Goal: Task Accomplishment & Management: Use online tool/utility

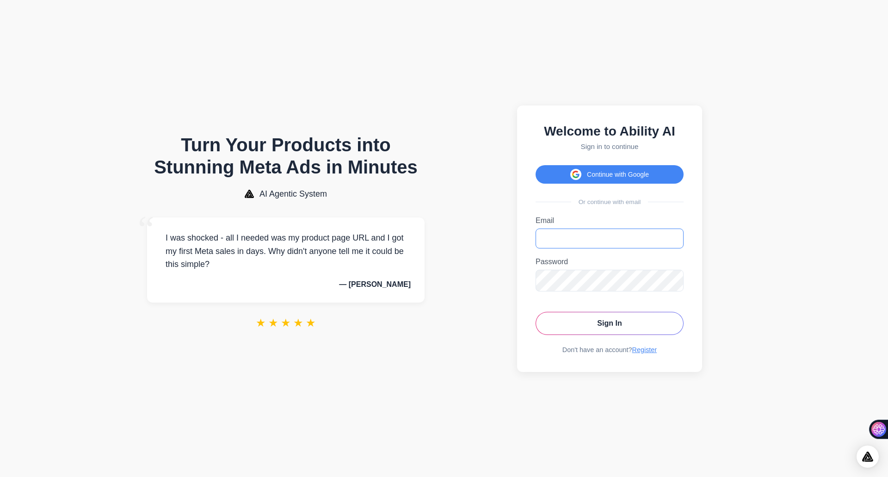
click at [566, 244] on input "Email" at bounding box center [610, 238] width 148 height 20
click at [588, 237] on input "Email" at bounding box center [610, 238] width 148 height 20
type input "**********"
click at [536, 312] on button "Sign In" at bounding box center [610, 323] width 148 height 23
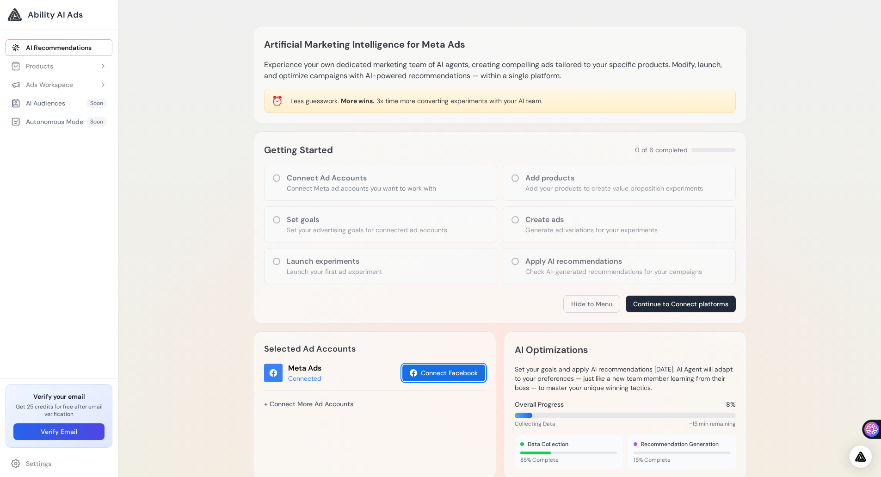
click at [446, 372] on button "Connect Facebook" at bounding box center [443, 372] width 83 height 17
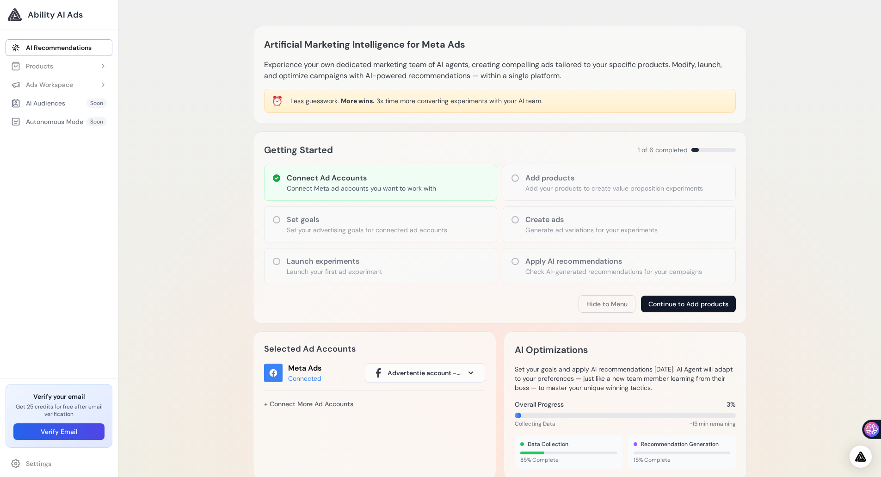
click at [691, 304] on button "Continue to Add products" at bounding box center [688, 304] width 95 height 17
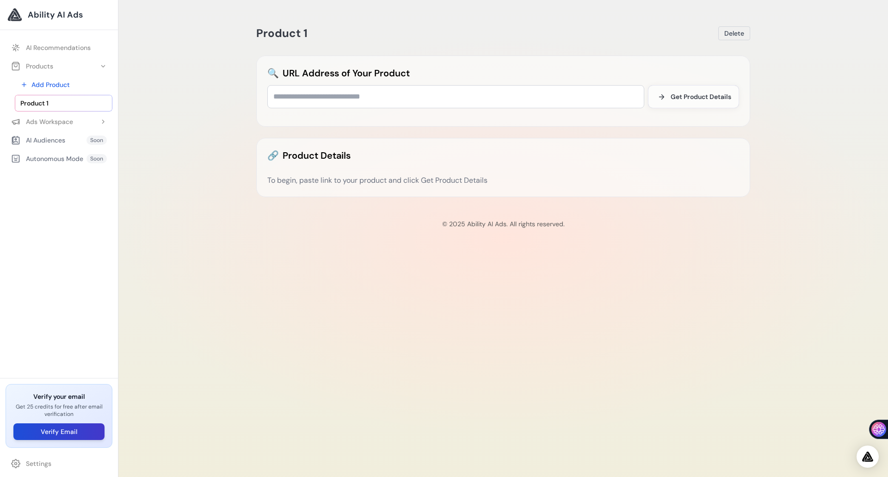
click at [67, 432] on button "Verify Email" at bounding box center [58, 431] width 91 height 17
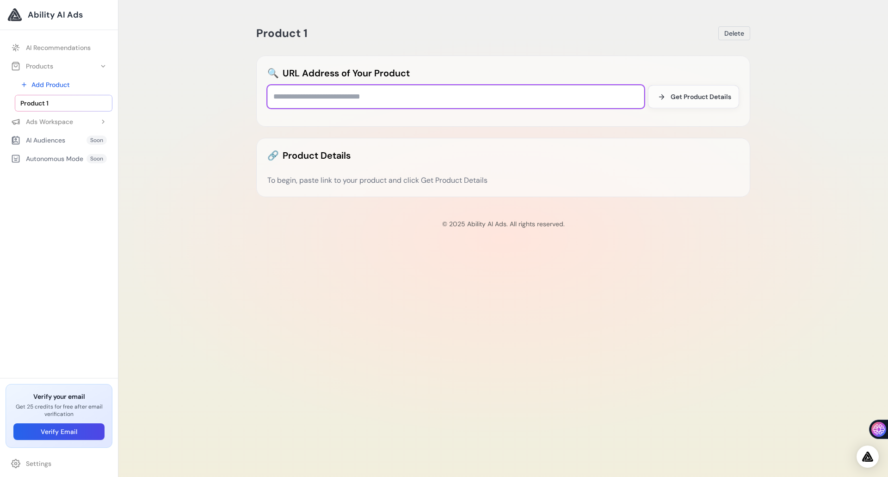
click at [341, 97] on input "text" at bounding box center [455, 96] width 377 height 23
type input "**********"
click at [690, 87] on button "Get Product Details" at bounding box center [693, 96] width 91 height 23
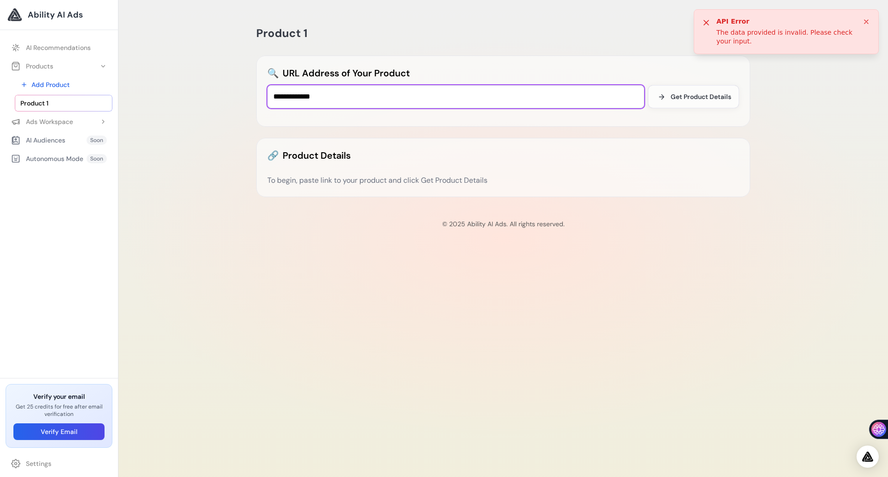
drag, startPoint x: 363, startPoint y: 98, endPoint x: 228, endPoint y: 93, distance: 134.7
click at [229, 94] on div "**********" at bounding box center [503, 238] width 770 height 477
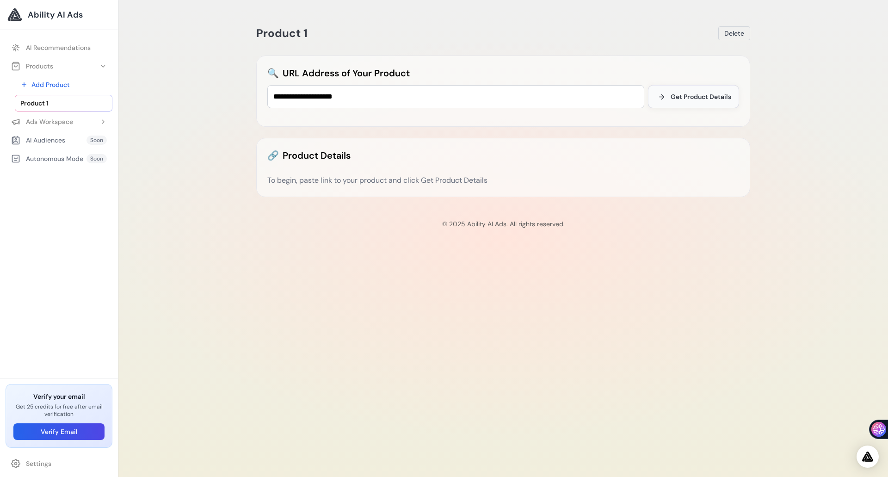
click at [685, 95] on span "Get Product Details" at bounding box center [701, 96] width 61 height 9
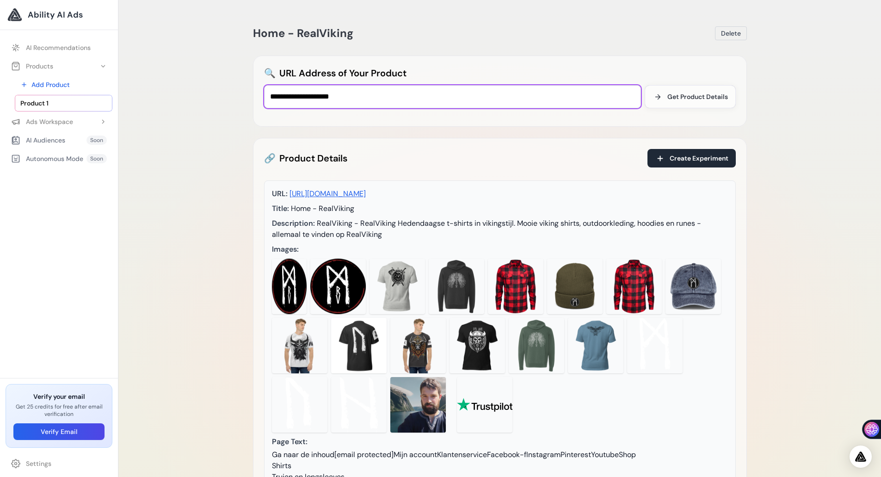
drag, startPoint x: 382, startPoint y: 99, endPoint x: 216, endPoint y: 95, distance: 165.6
click at [216, 95] on div "**********" at bounding box center [499, 341] width 763 height 682
paste input "**********"
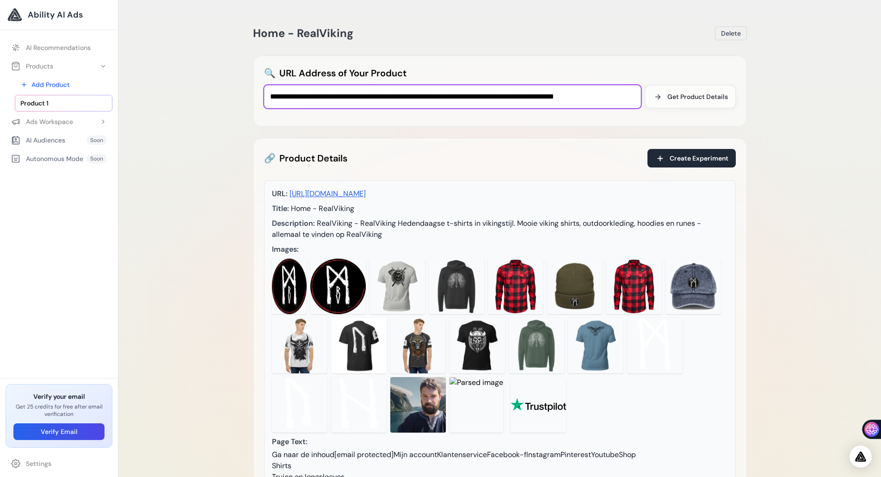
scroll to position [0, 25]
type input "**********"
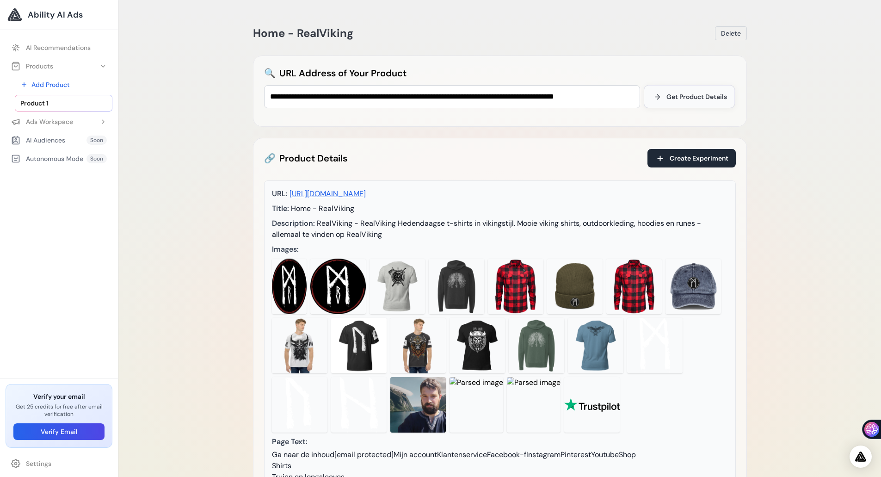
scroll to position [0, 0]
click at [686, 93] on span "Get Product Details" at bounding box center [696, 96] width 61 height 9
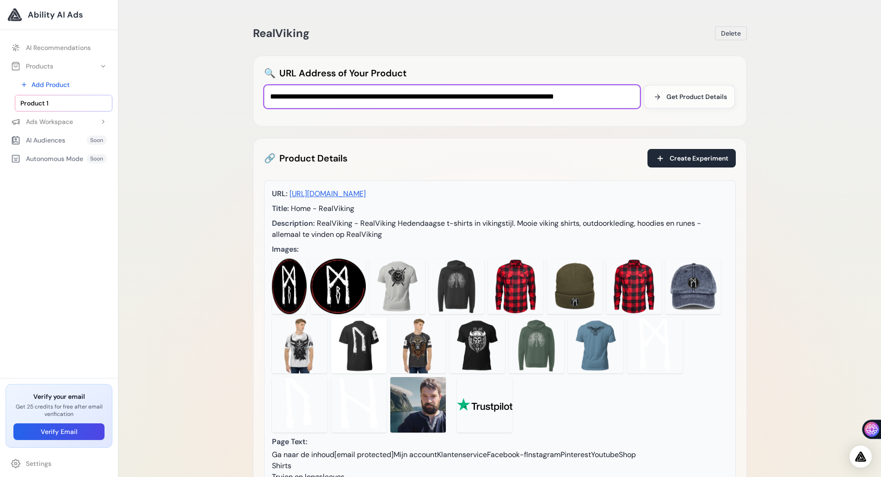
click at [349, 99] on input "**********" at bounding box center [452, 96] width 376 height 23
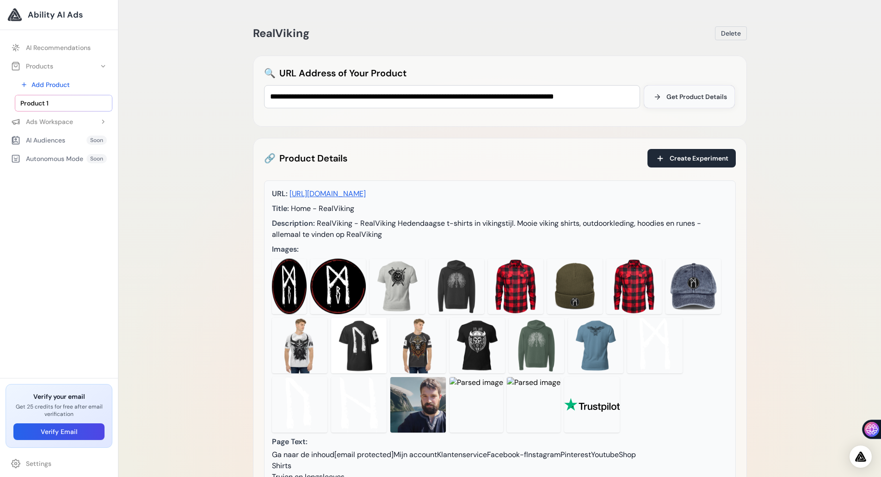
click at [699, 92] on button "Get Product Details" at bounding box center [689, 96] width 91 height 23
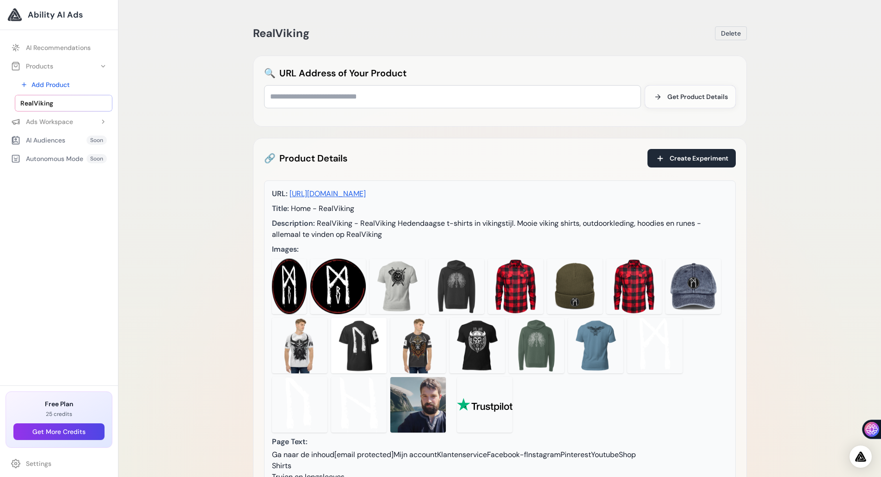
click at [37, 105] on span "RealViking" at bounding box center [36, 103] width 33 height 9
click at [730, 38] on button "Delete" at bounding box center [731, 33] width 32 height 14
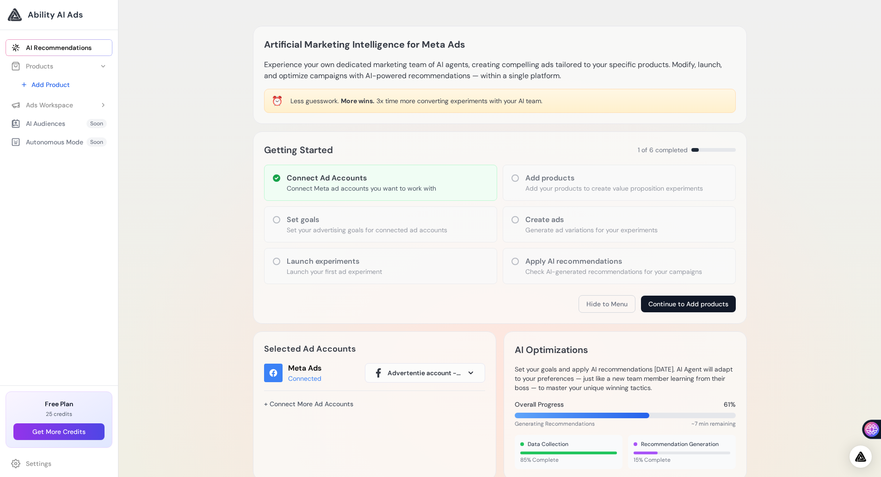
click at [672, 302] on button "Continue to Add products" at bounding box center [688, 304] width 95 height 17
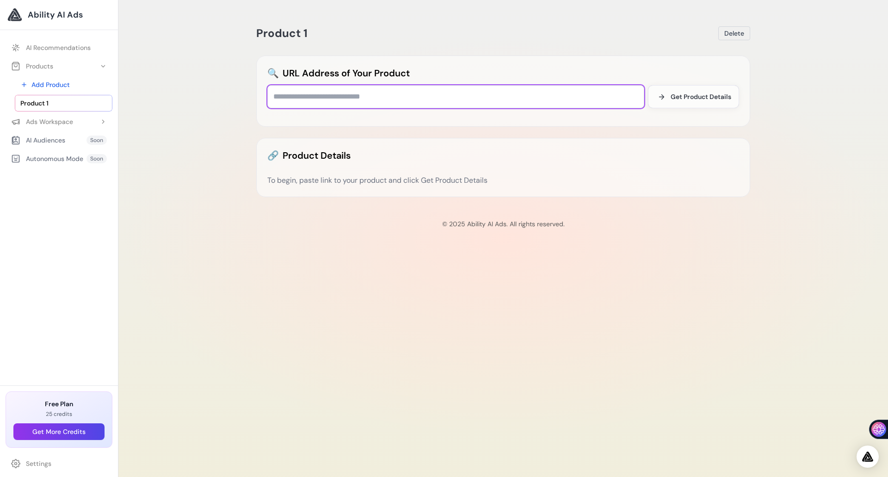
click at [333, 100] on input "text" at bounding box center [455, 96] width 377 height 23
click at [471, 99] on input "text" at bounding box center [455, 96] width 377 height 23
paste input "**********"
type input "**********"
click at [692, 95] on span "Get Product Details" at bounding box center [701, 96] width 61 height 9
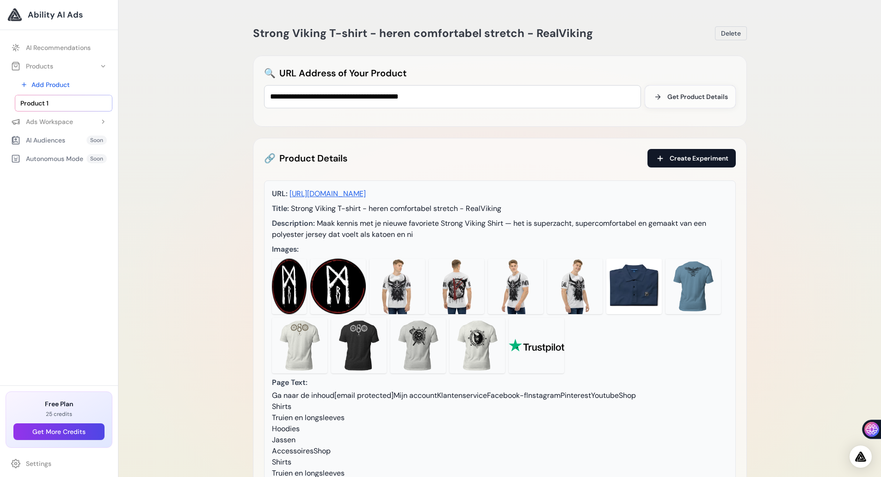
click at [657, 163] on span at bounding box center [660, 158] width 11 height 11
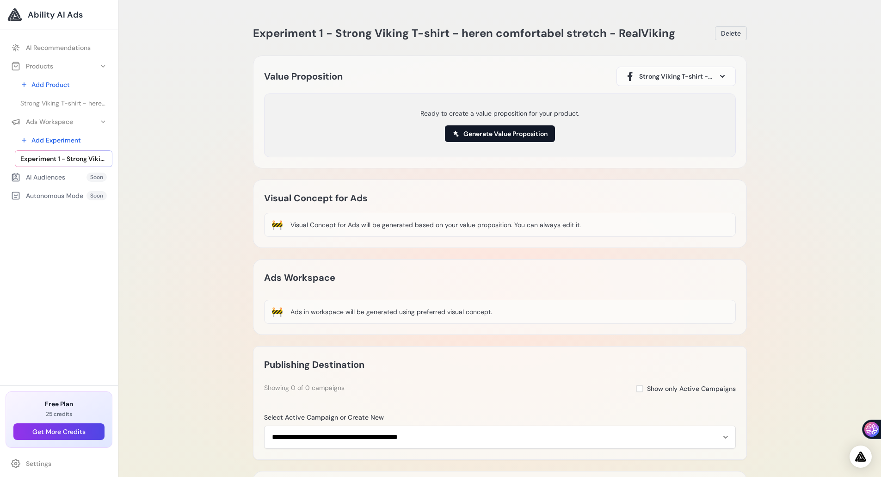
click at [479, 132] on button "Generate Value Proposition" at bounding box center [500, 133] width 110 height 17
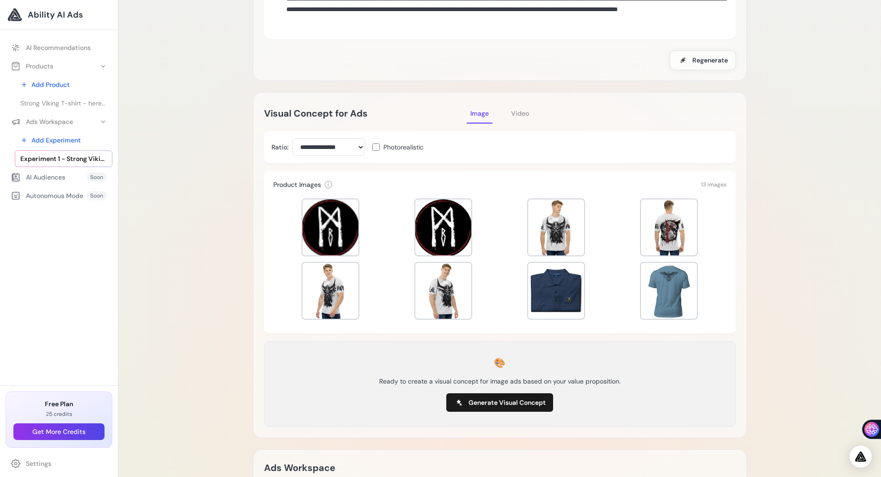
scroll to position [139, 0]
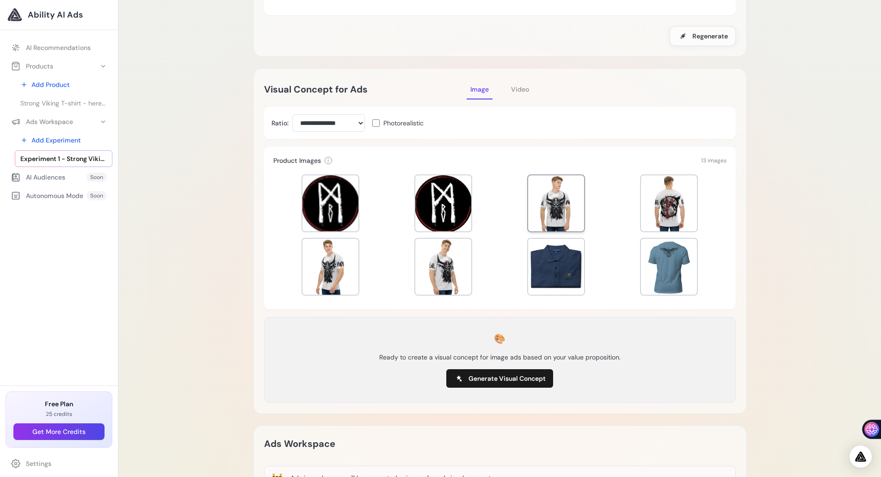
click at [528, 204] on div at bounding box center [556, 203] width 56 height 56
click at [648, 204] on div at bounding box center [669, 203] width 56 height 56
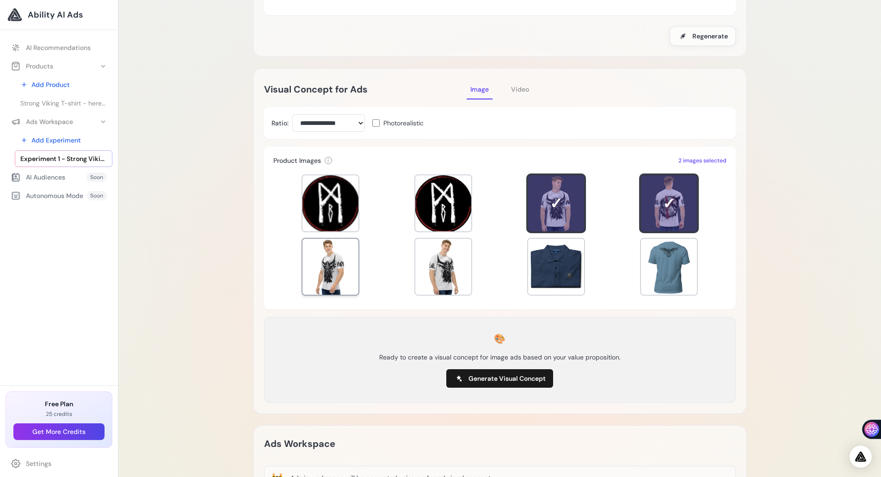
click at [342, 258] on div at bounding box center [330, 267] width 56 height 56
click at [434, 259] on div at bounding box center [443, 267] width 56 height 56
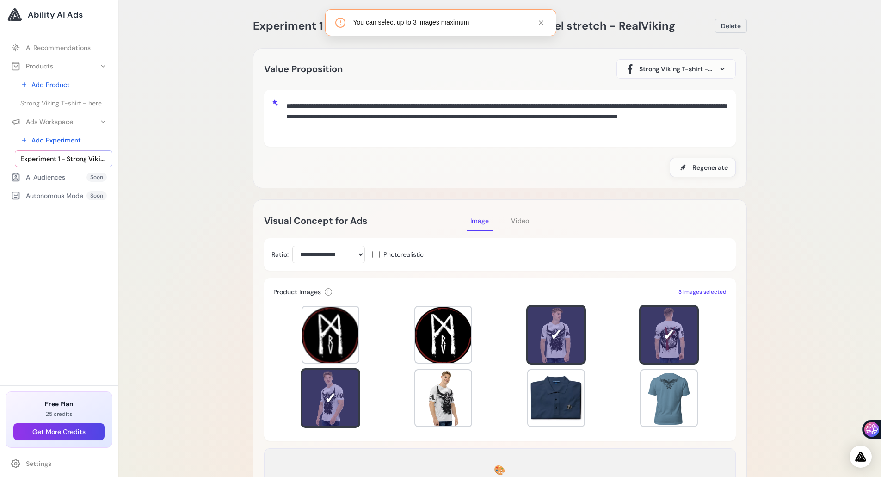
scroll to position [0, 0]
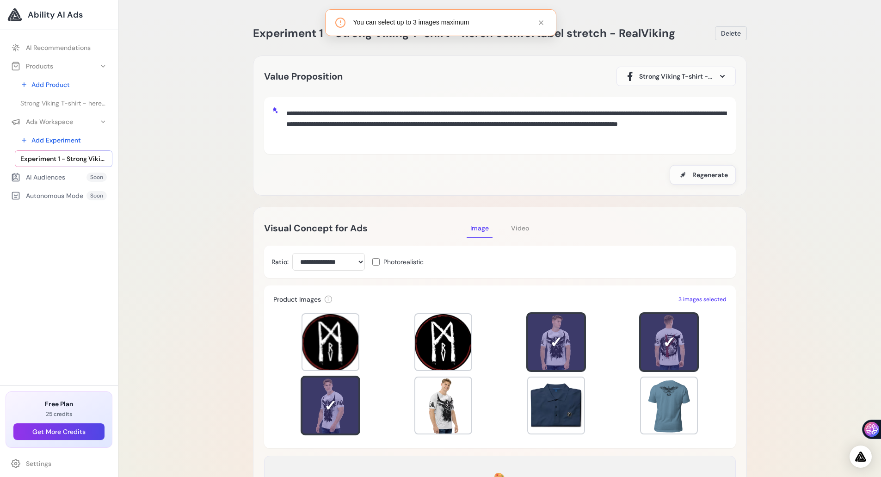
click at [518, 228] on span "Video" at bounding box center [520, 228] width 18 height 8
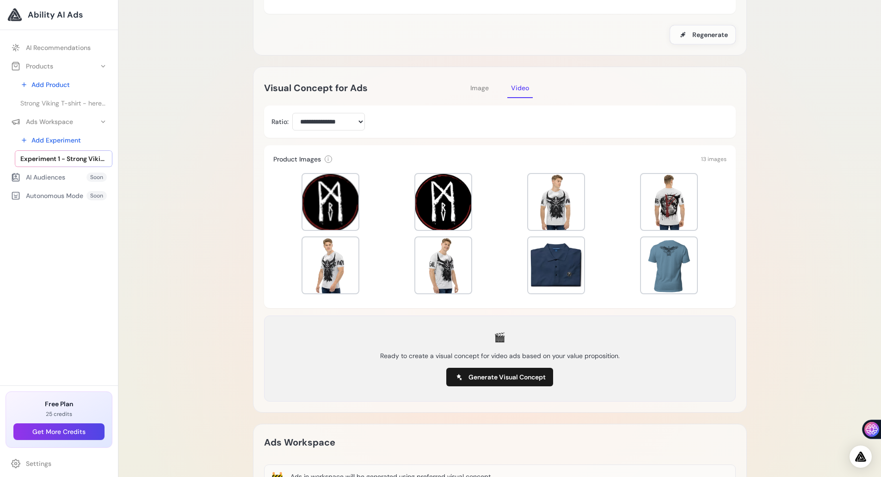
scroll to position [185, 0]
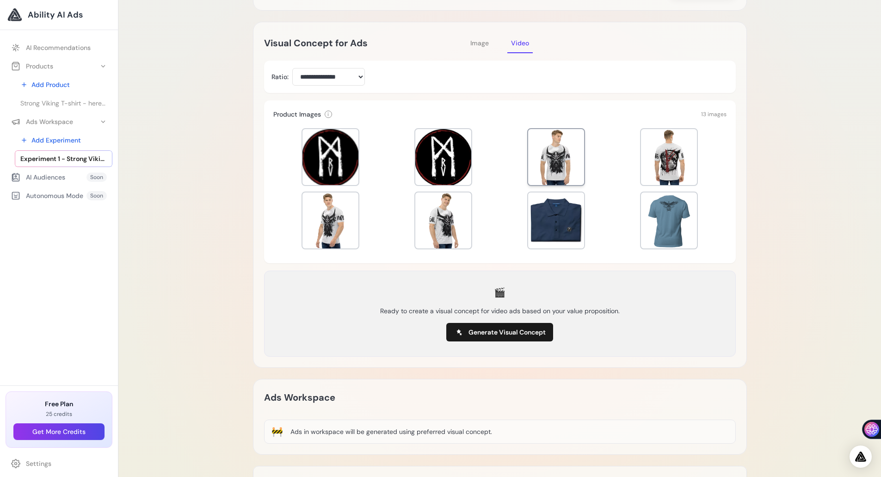
click at [528, 139] on div at bounding box center [556, 157] width 56 height 56
click at [678, 158] on div at bounding box center [669, 157] width 56 height 56
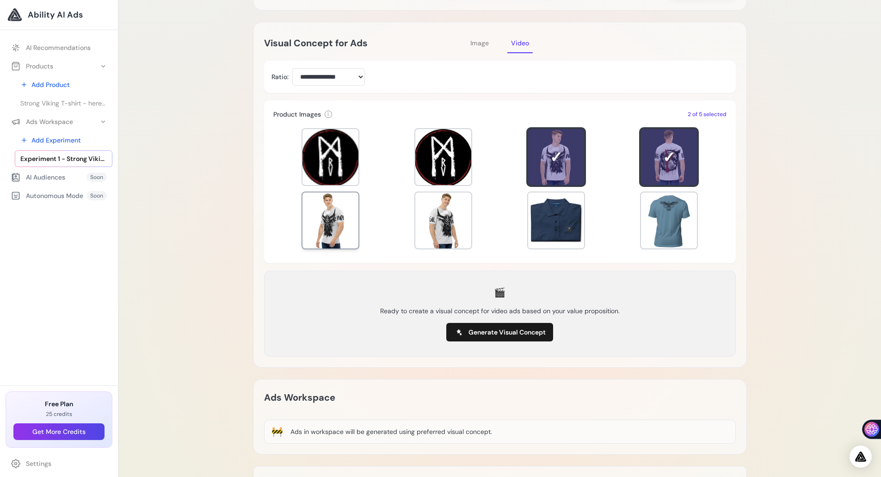
click at [345, 221] on div at bounding box center [330, 220] width 56 height 56
click at [422, 226] on div at bounding box center [443, 220] width 56 height 56
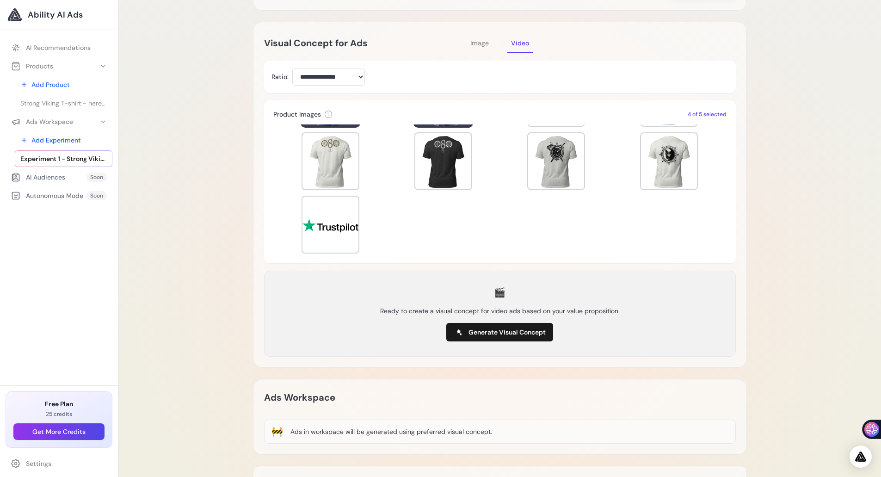
scroll to position [126, 0]
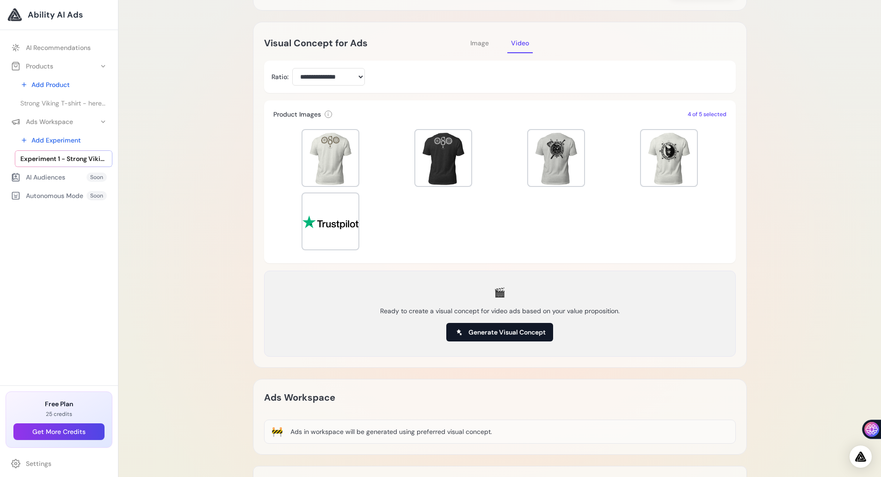
click at [520, 337] on button "Generate Visual Concept" at bounding box center [499, 332] width 107 height 18
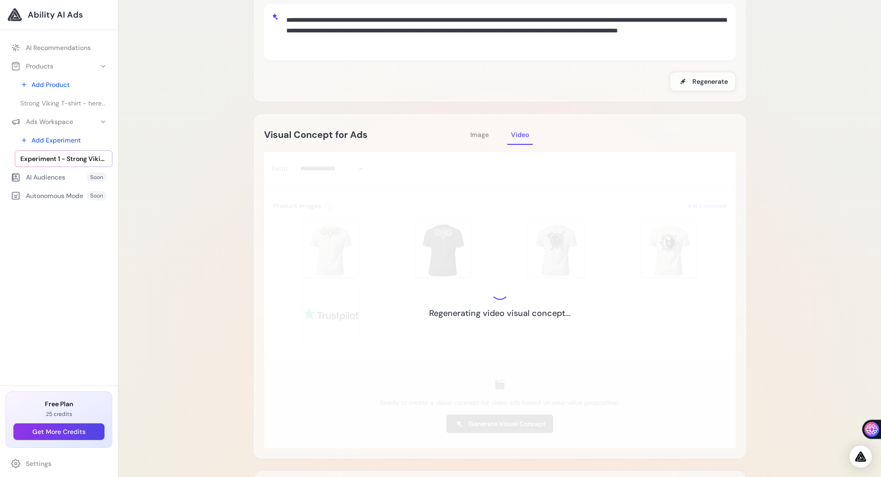
scroll to position [92, 0]
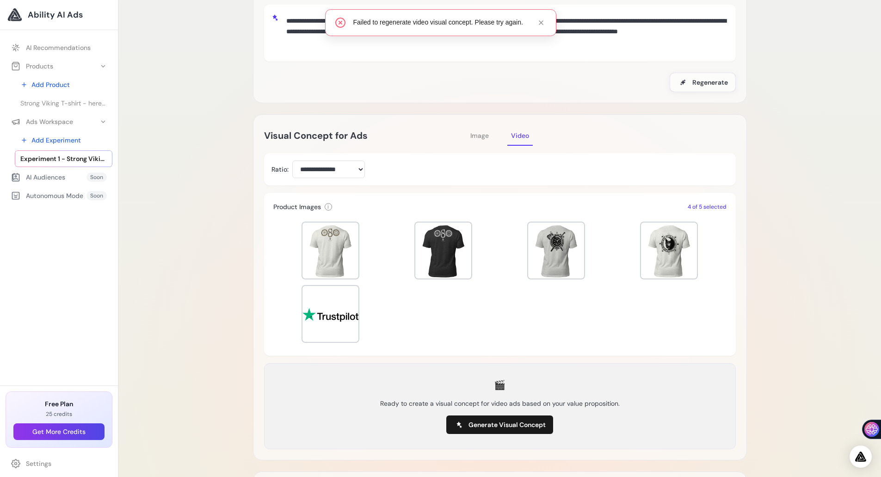
click at [476, 140] on button "Image" at bounding box center [480, 135] width 26 height 20
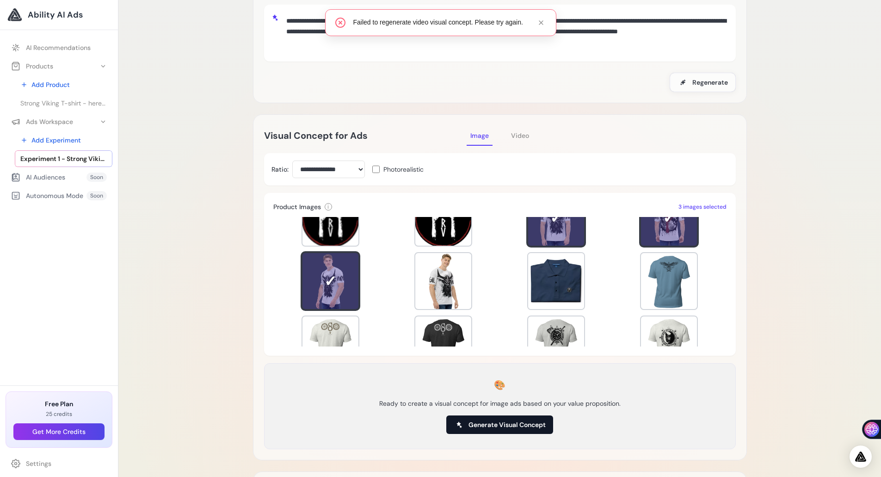
scroll to position [46, 0]
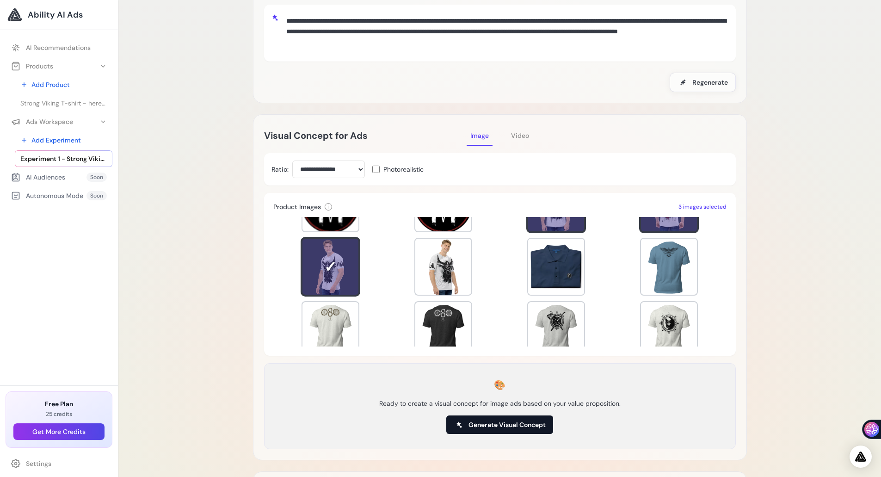
click at [504, 424] on span "Generate Visual Concept" at bounding box center [507, 424] width 77 height 9
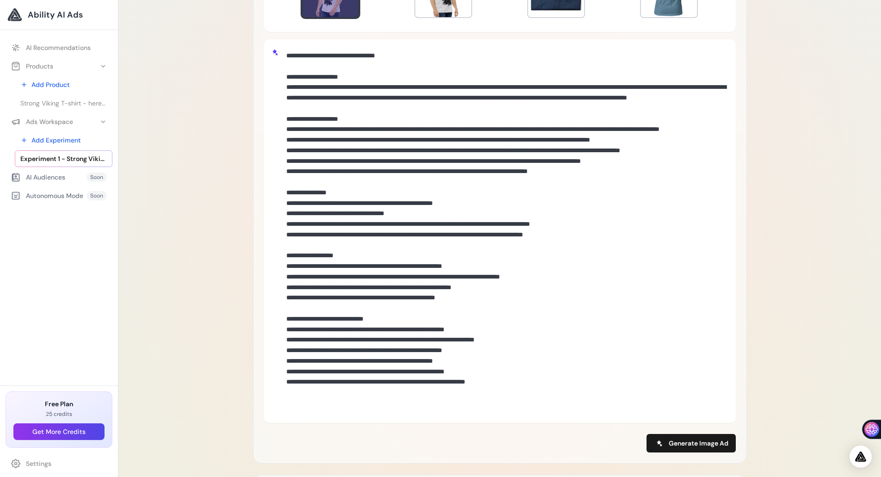
scroll to position [509, 0]
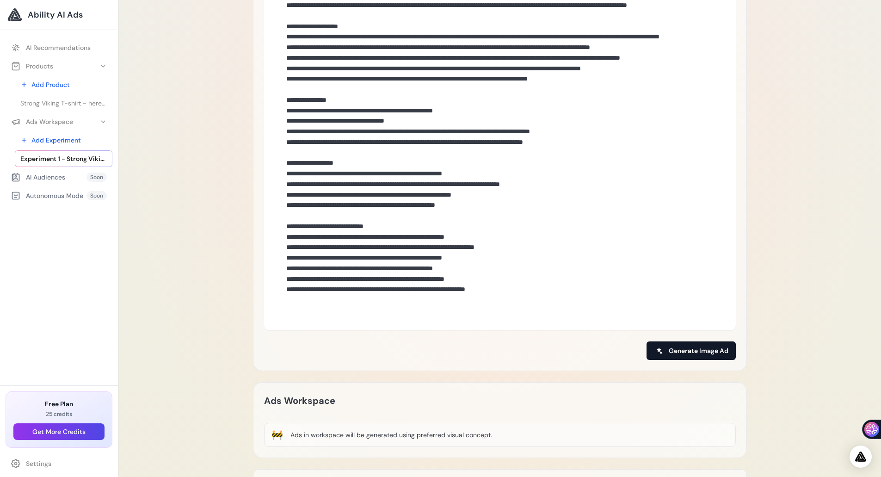
click at [667, 350] on button "Generate Image Ad" at bounding box center [691, 350] width 89 height 18
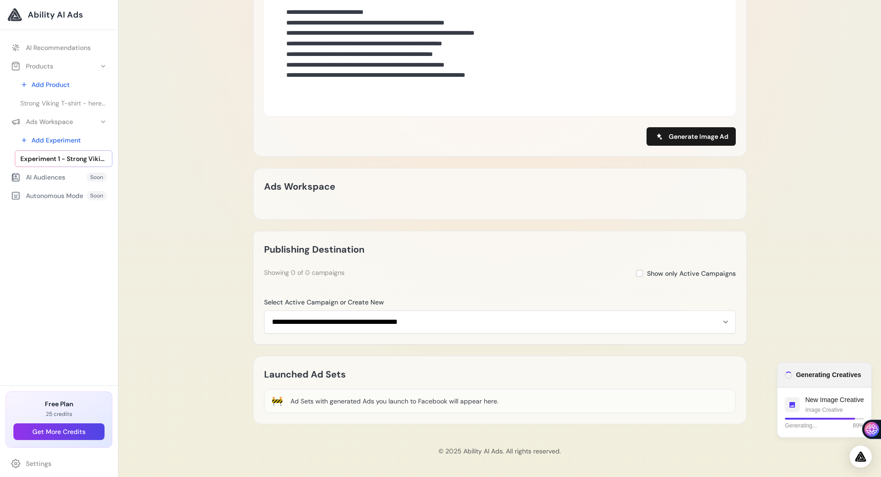
scroll to position [724, 0]
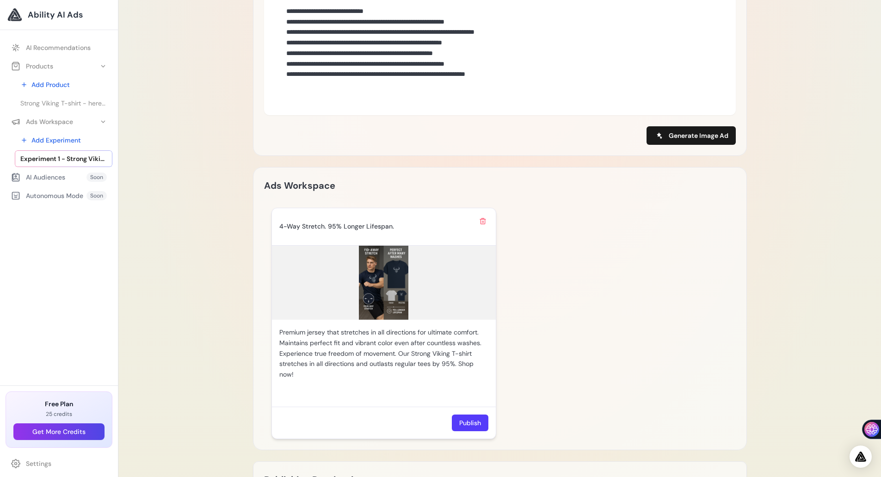
click at [382, 269] on img at bounding box center [384, 283] width 224 height 74
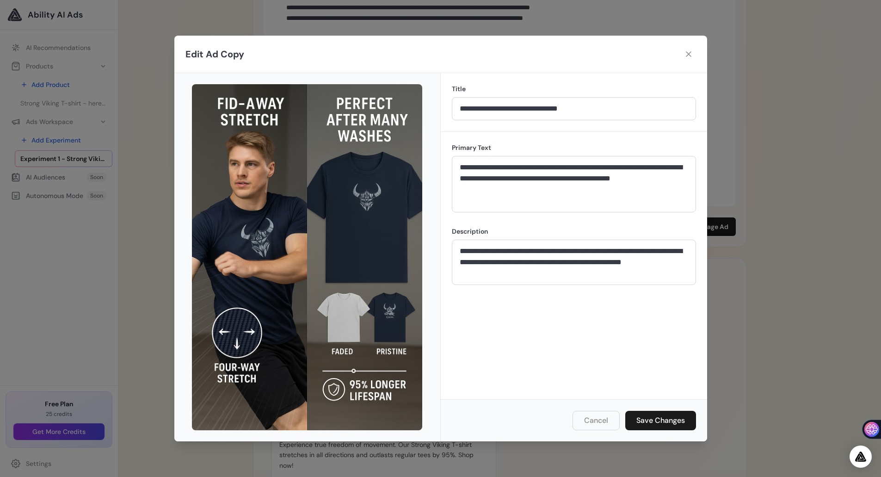
scroll to position [631, 0]
click at [686, 51] on icon at bounding box center [688, 53] width 9 height 9
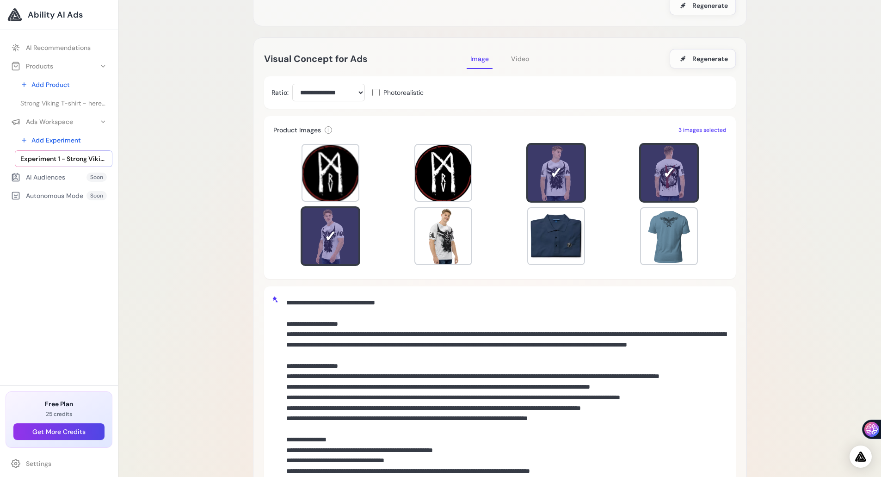
scroll to position [169, 0]
click at [445, 229] on div at bounding box center [443, 237] width 56 height 56
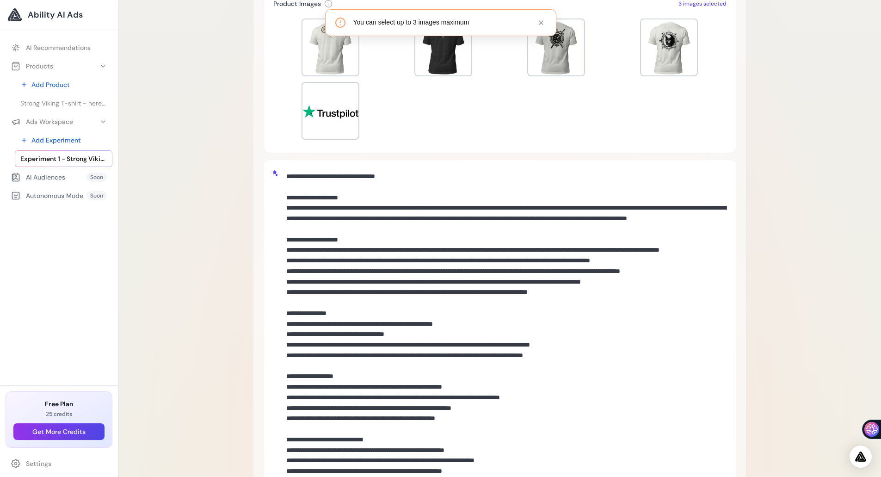
scroll to position [446, 0]
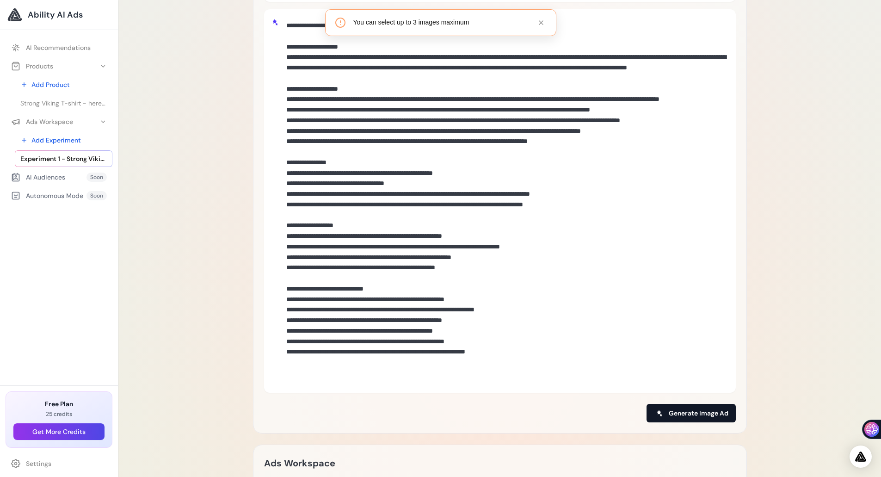
click at [697, 407] on button "Generate Image Ad" at bounding box center [691, 413] width 89 height 18
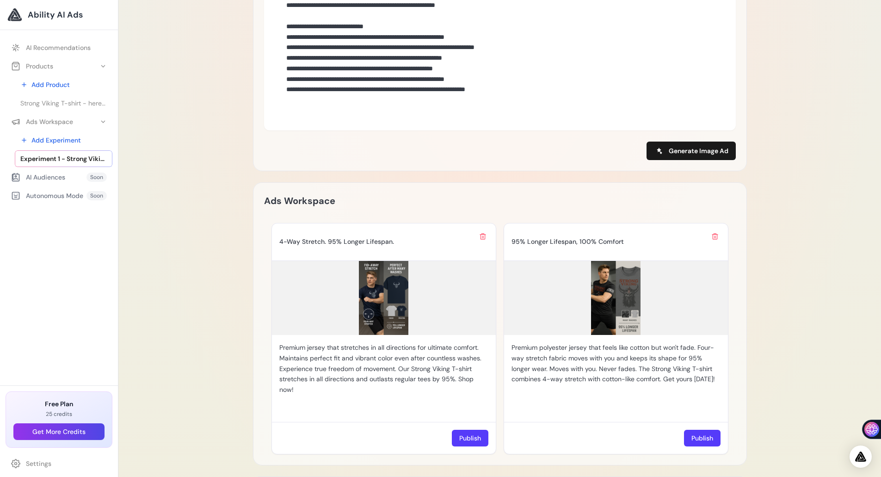
scroll to position [863, 0]
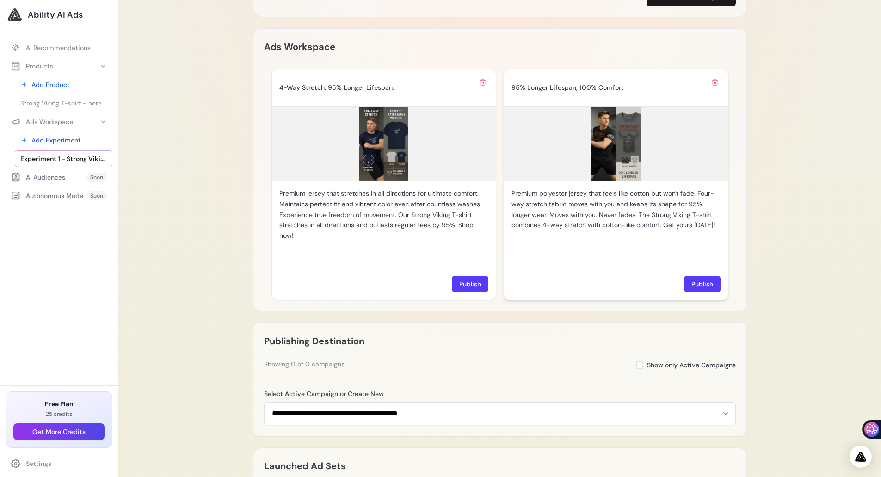
click at [617, 142] on img at bounding box center [616, 144] width 224 height 74
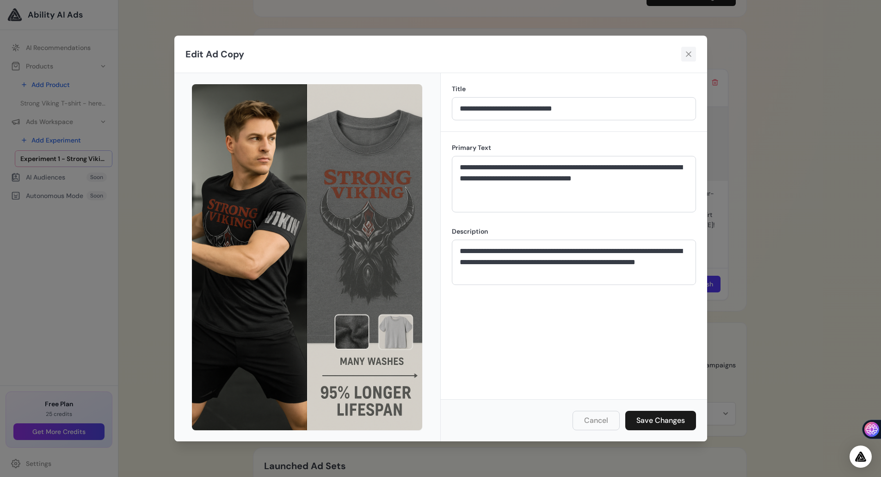
click at [685, 53] on icon at bounding box center [688, 53] width 9 height 9
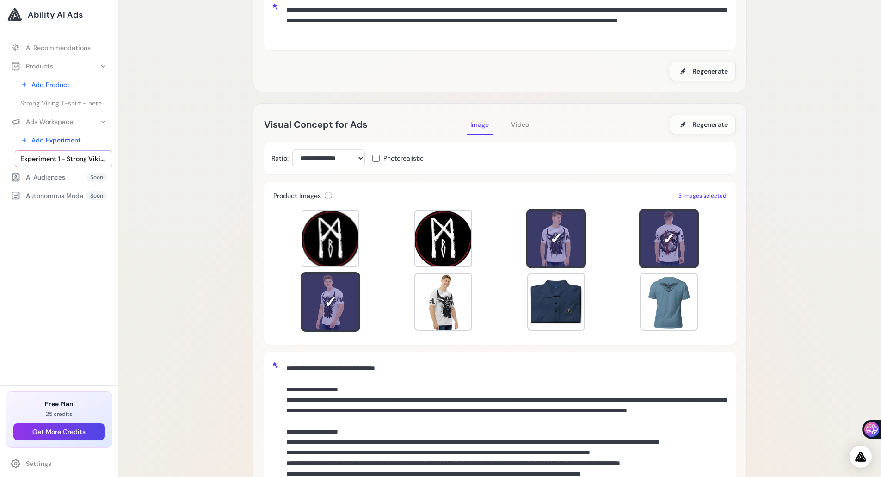
scroll to position [76, 0]
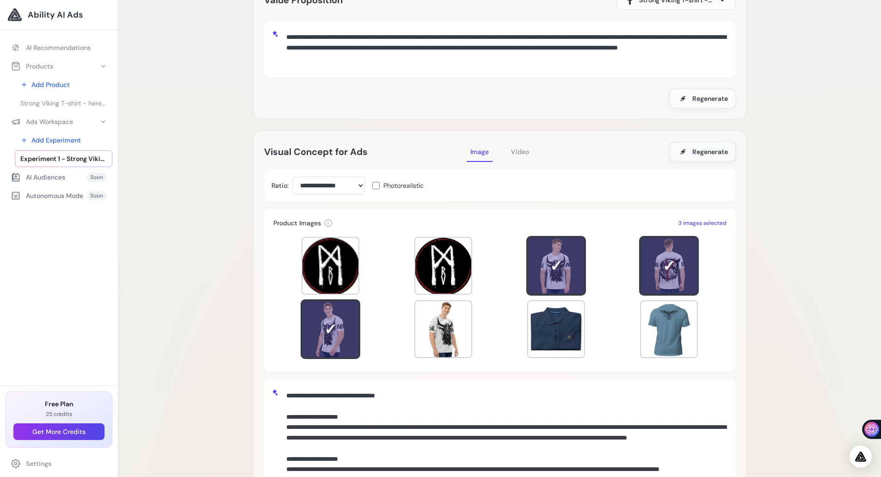
click at [704, 148] on span "Regenerate" at bounding box center [710, 151] width 36 height 9
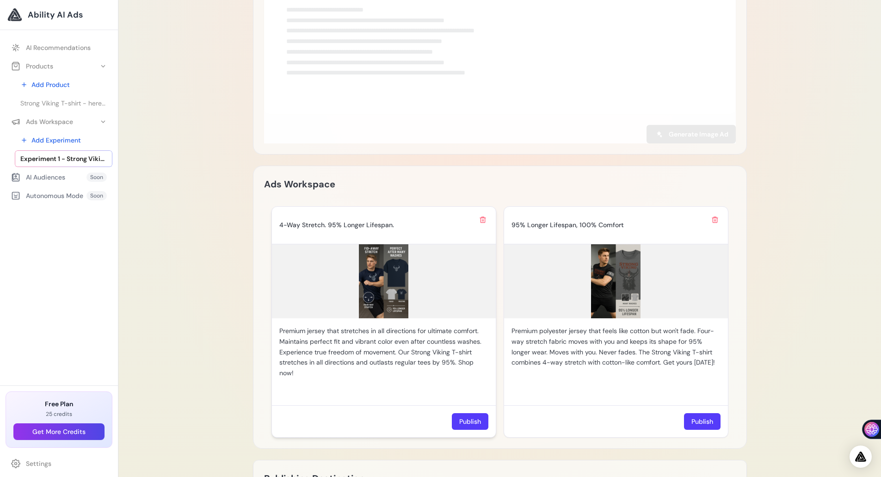
scroll to position [724, 0]
click at [487, 223] on button at bounding box center [482, 221] width 11 height 11
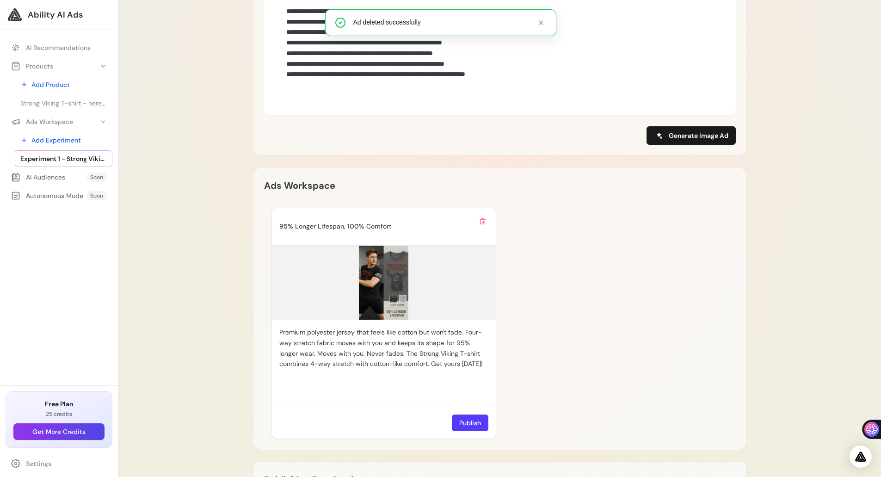
click at [487, 223] on button at bounding box center [482, 221] width 11 height 11
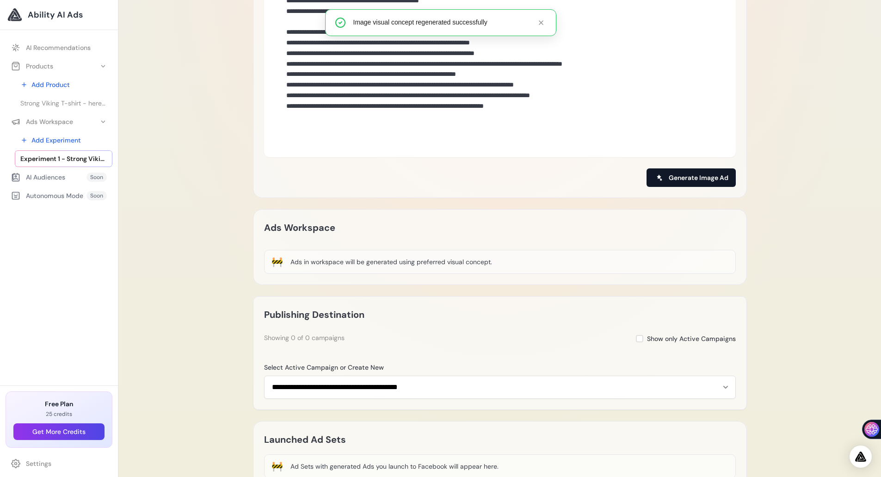
click at [678, 179] on span "Generate Image Ad" at bounding box center [699, 177] width 60 height 9
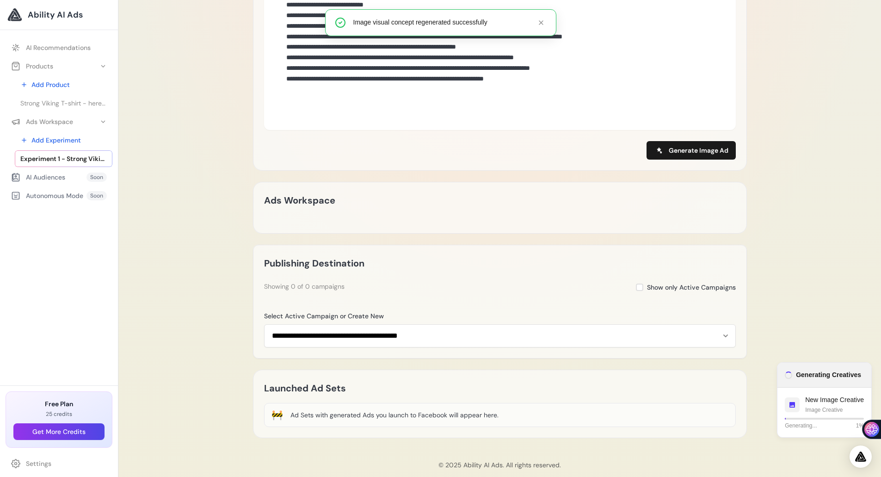
scroll to position [766, 0]
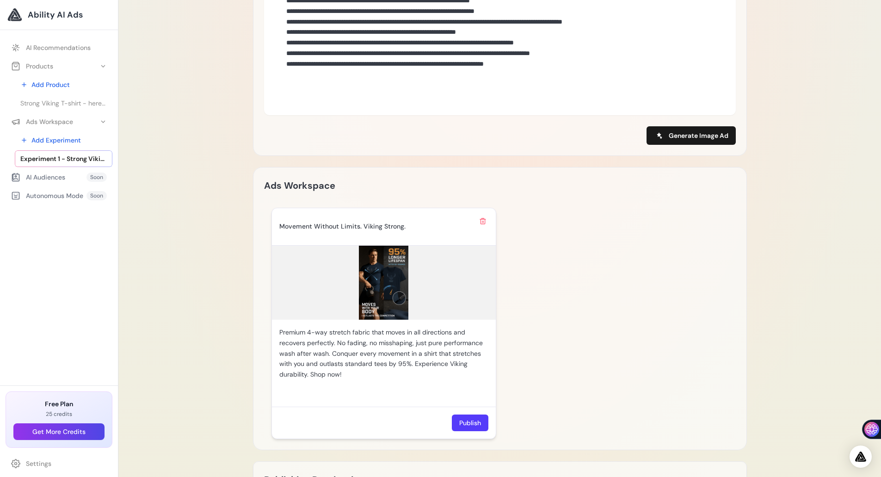
click at [368, 279] on img at bounding box center [384, 283] width 224 height 74
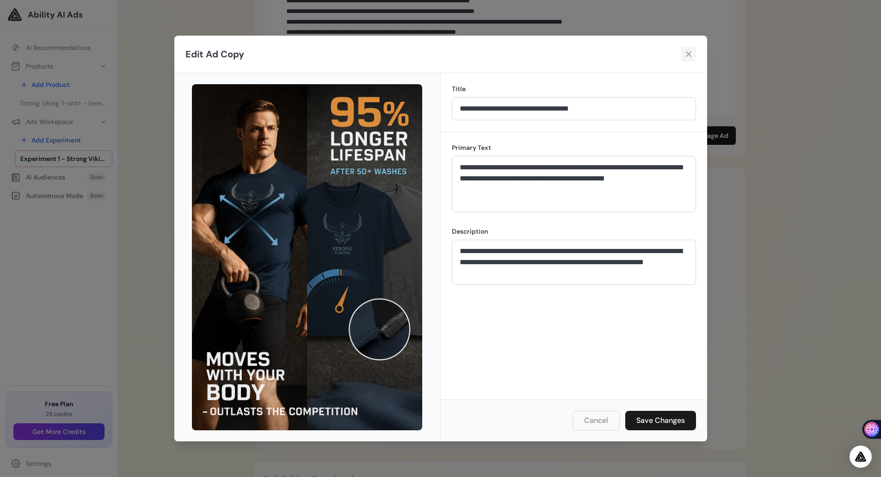
click at [692, 56] on icon at bounding box center [688, 53] width 9 height 9
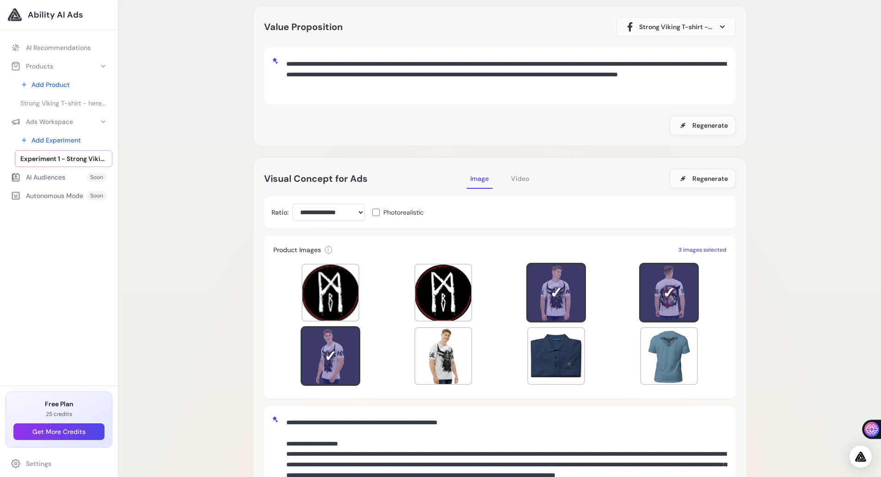
scroll to position [0, 0]
